Goal: Information Seeking & Learning: Find specific fact

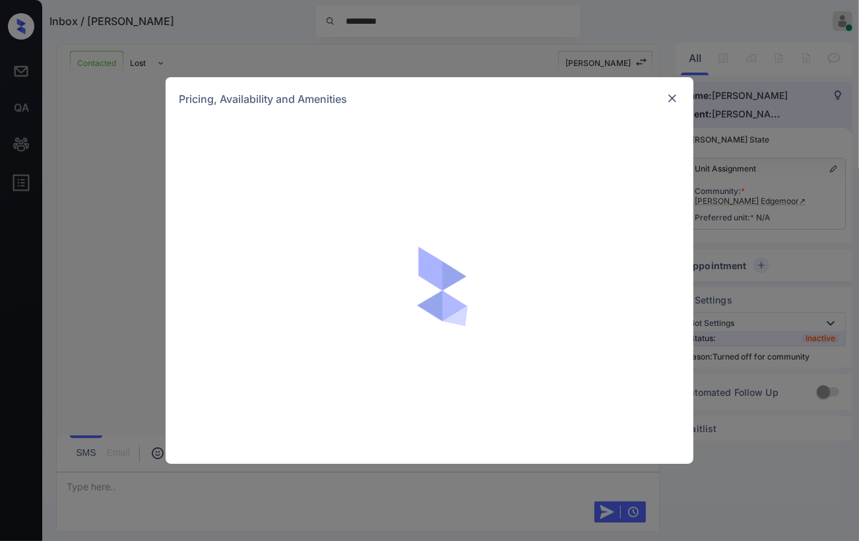
scroll to position [2034, 0]
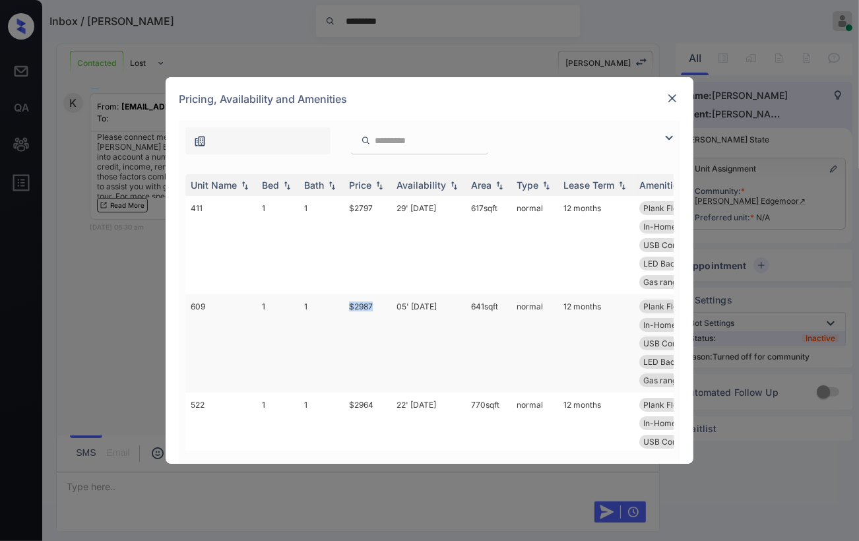
drag, startPoint x: 347, startPoint y: 304, endPoint x: 376, endPoint y: 305, distance: 29.1
click at [376, 305] on tr "609 1 1 $2987 05' [DATE] 641 sqft normal 12 months Plank Flooring ... Quartz Co…" at bounding box center [529, 343] width 689 height 98
copy tr "$2987"
drag, startPoint x: 344, startPoint y: 212, endPoint x: 380, endPoint y: 207, distance: 36.0
click at [380, 207] on td "$2797" at bounding box center [367, 245] width 47 height 98
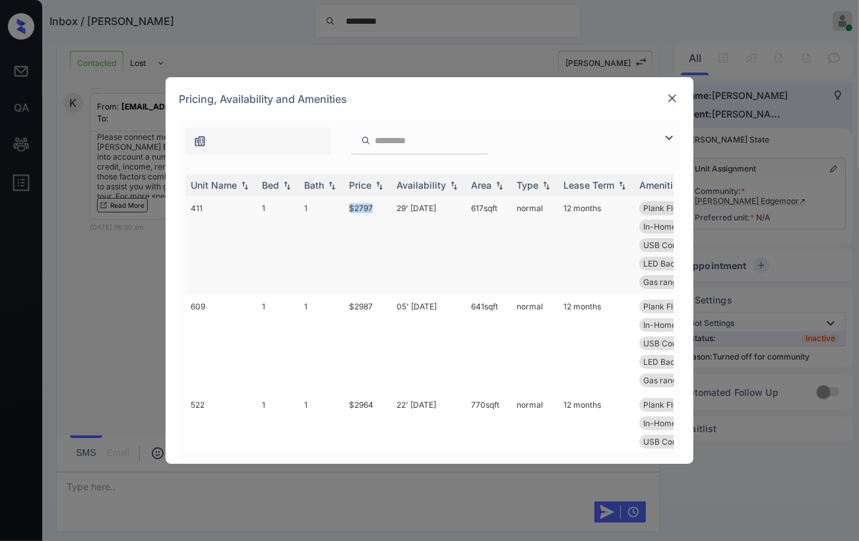
copy td "$2797"
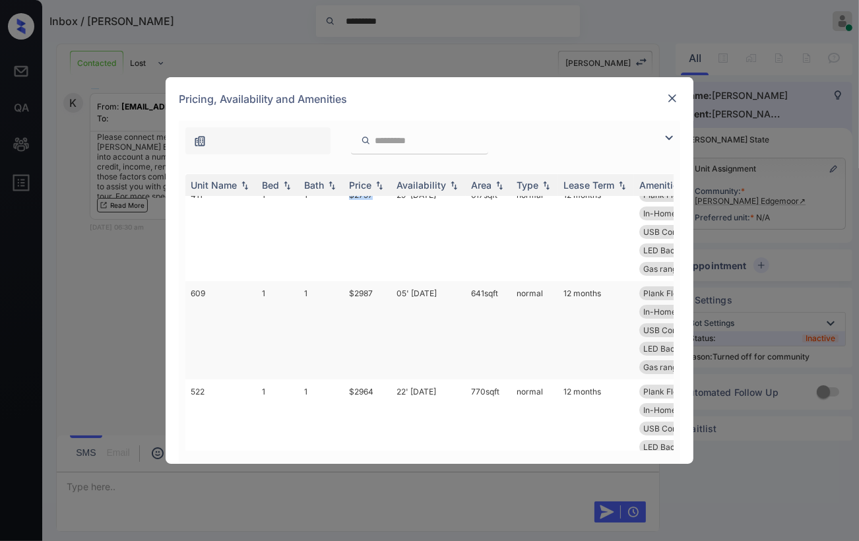
scroll to position [0, 0]
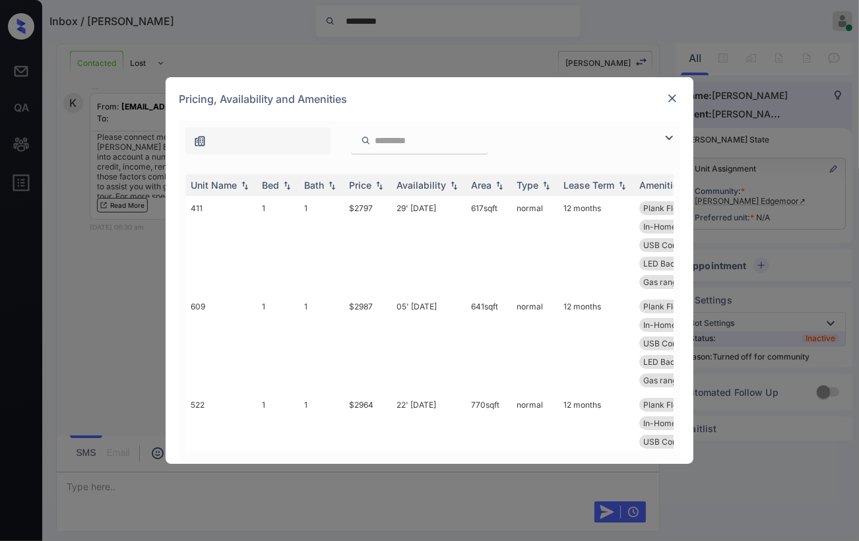
click at [104, 255] on div "**********" at bounding box center [429, 270] width 859 height 541
click at [671, 99] on img at bounding box center [672, 98] width 13 height 13
